Goal: Task Accomplishment & Management: Use online tool/utility

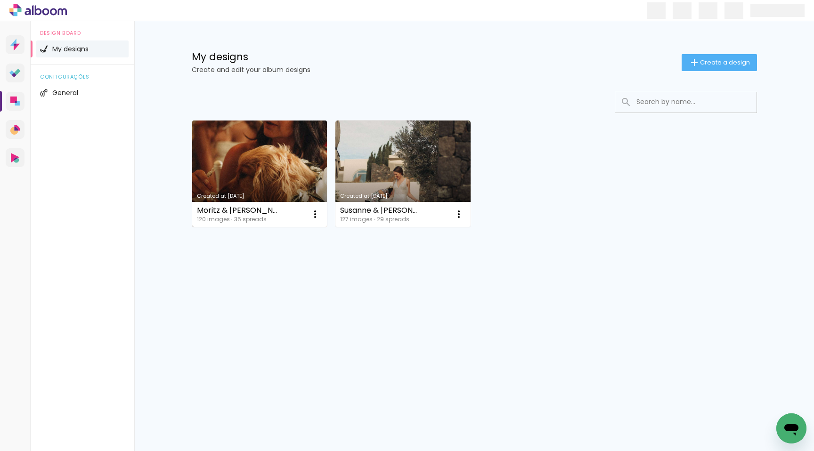
click at [249, 139] on link "Created at [DATE]" at bounding box center [259, 174] width 135 height 106
